Goal: Download file/media

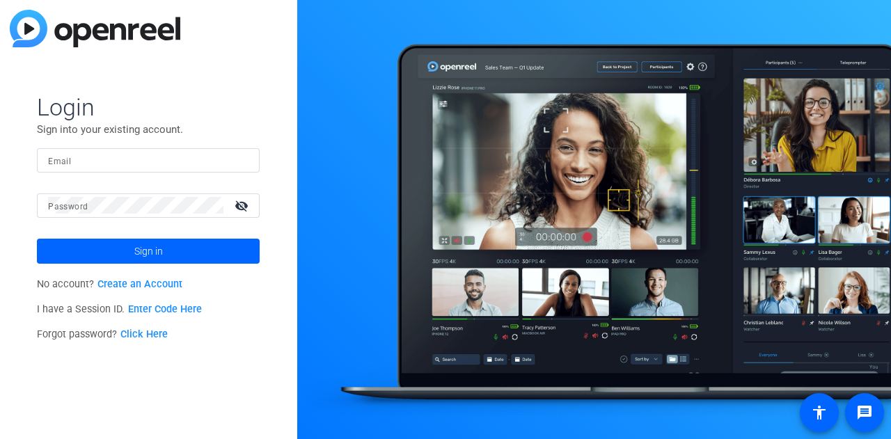
type input "[EMAIL_ADDRESS][DOMAIN_NAME]"
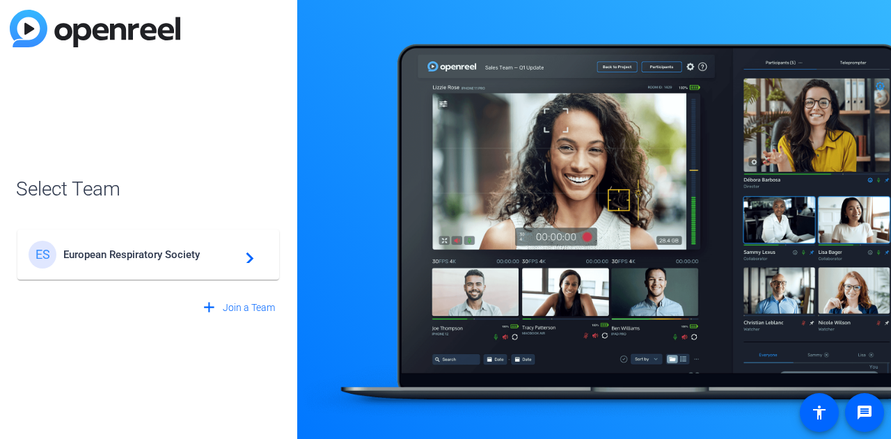
click at [174, 260] on span "European Respiratory Society" at bounding box center [150, 255] width 174 height 13
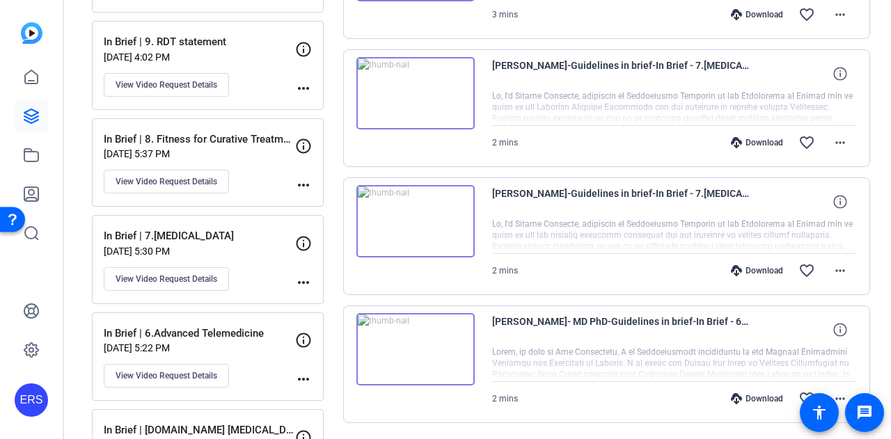
scroll to position [550, 0]
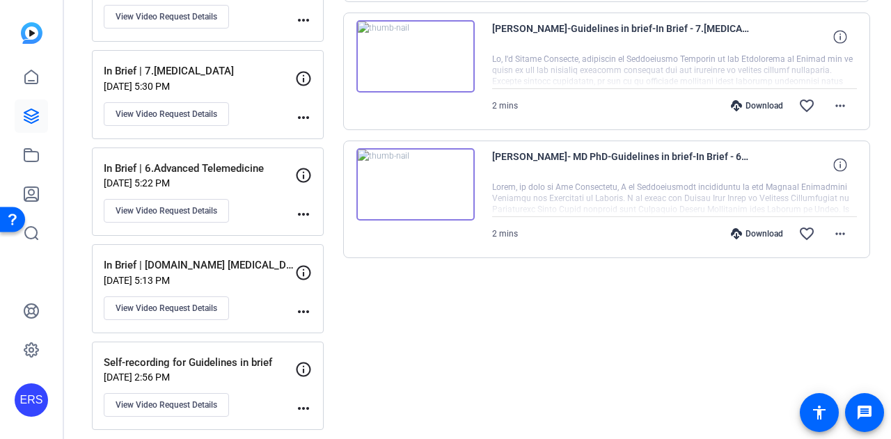
click at [749, 234] on div "Download" at bounding box center [757, 233] width 66 height 11
